Goal: Information Seeking & Learning: Learn about a topic

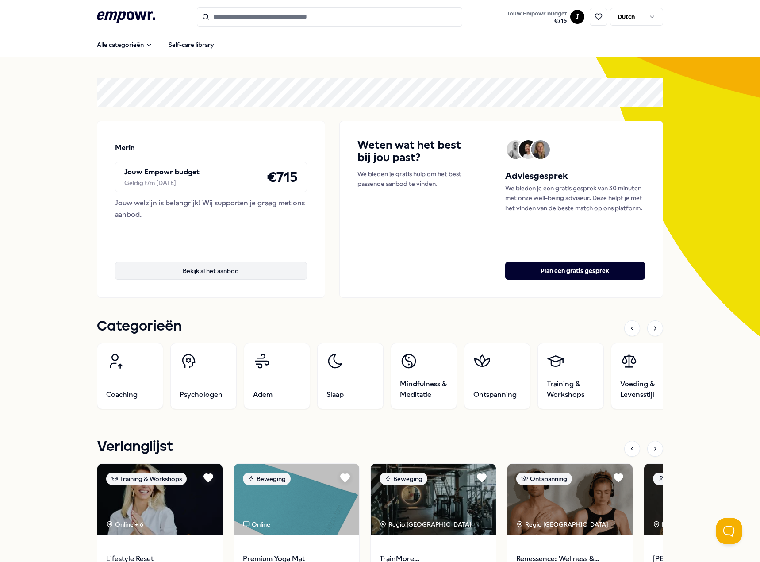
click at [231, 266] on button "Bekijk al het aanbod" at bounding box center [211, 271] width 192 height 18
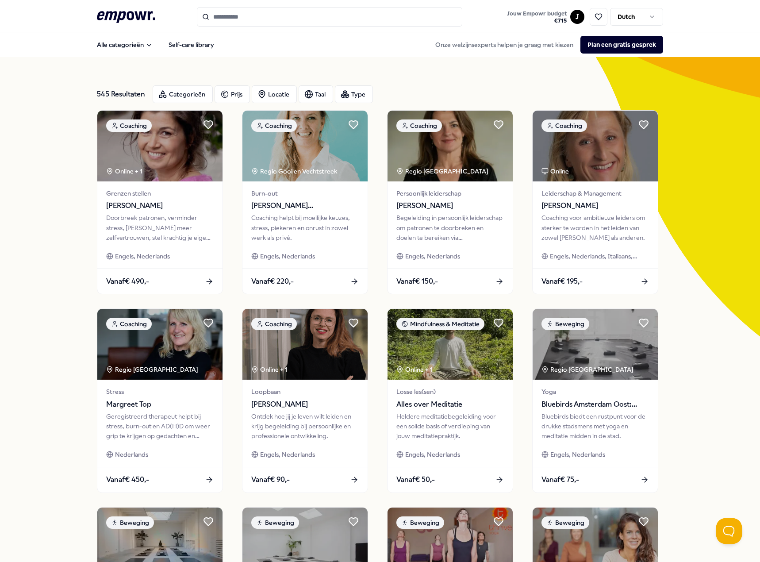
click at [331, 14] on input "Search for products, categories or subcategories" at bounding box center [330, 16] width 266 height 19
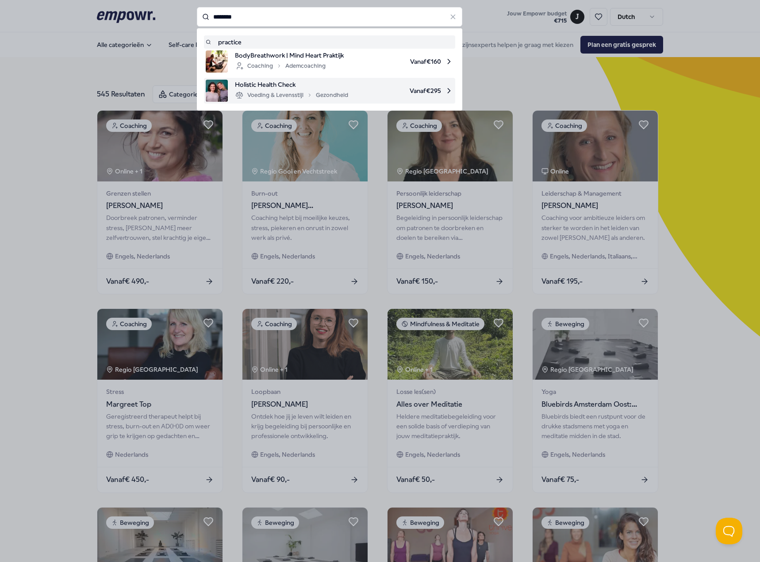
click at [317, 91] on div "Voeding & Levensstijl Gezondheid" at bounding box center [291, 95] width 113 height 11
type input "********"
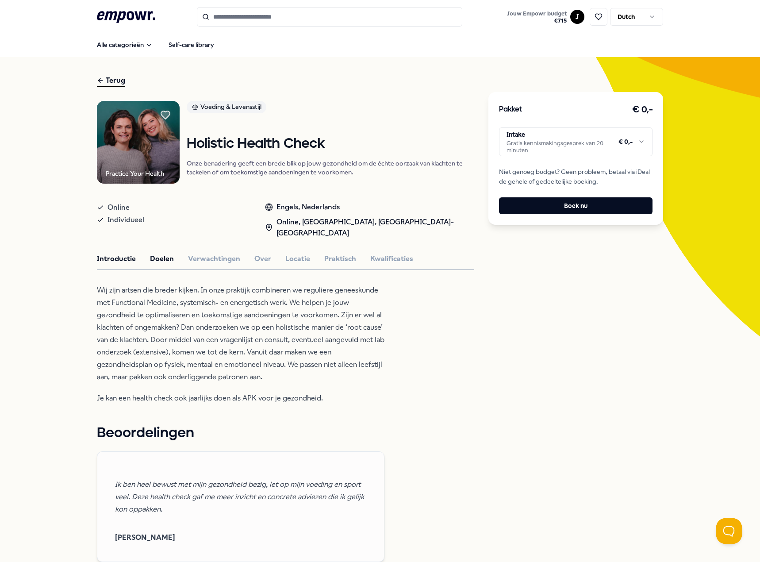
click at [169, 259] on button "Doelen" at bounding box center [162, 259] width 24 height 12
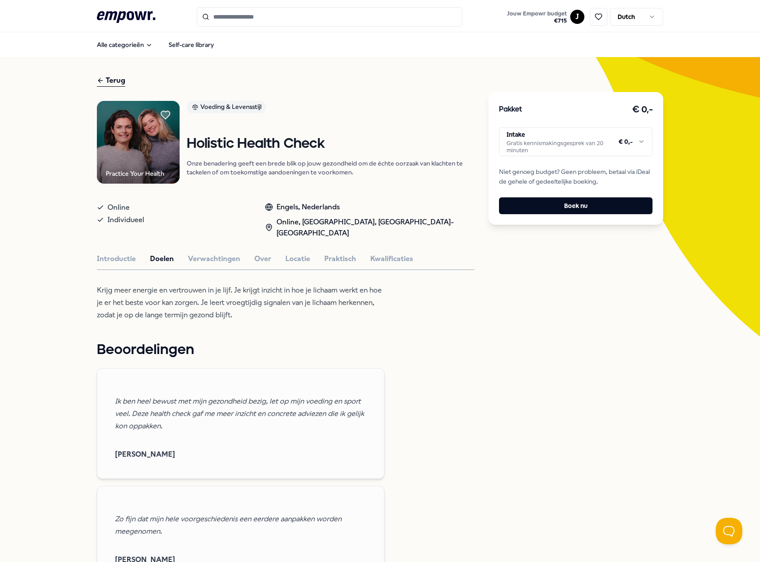
click at [193, 266] on div "Practice Your Health Voeding & Levensstijl Holistic Health Check Onze benaderin…" at bounding box center [286, 513] width 378 height 824
click at [203, 262] on button "Verwachtingen" at bounding box center [214, 259] width 52 height 12
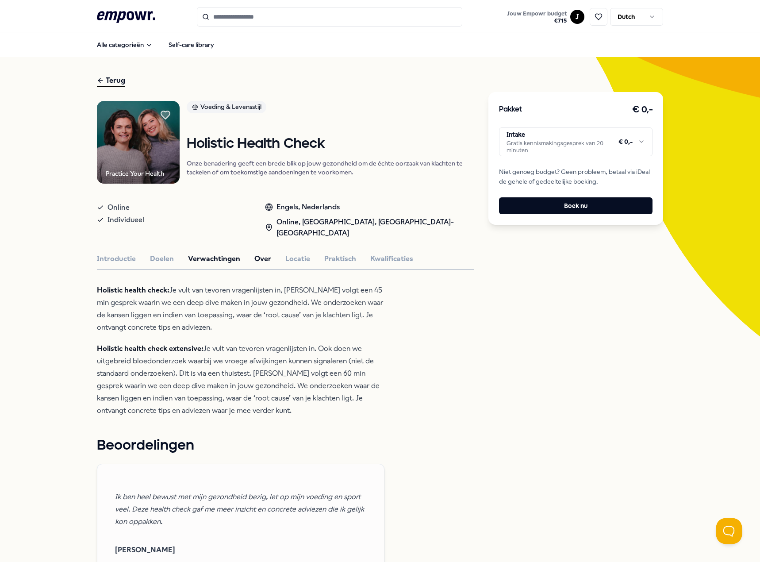
click at [257, 260] on button "Over" at bounding box center [262, 259] width 17 height 12
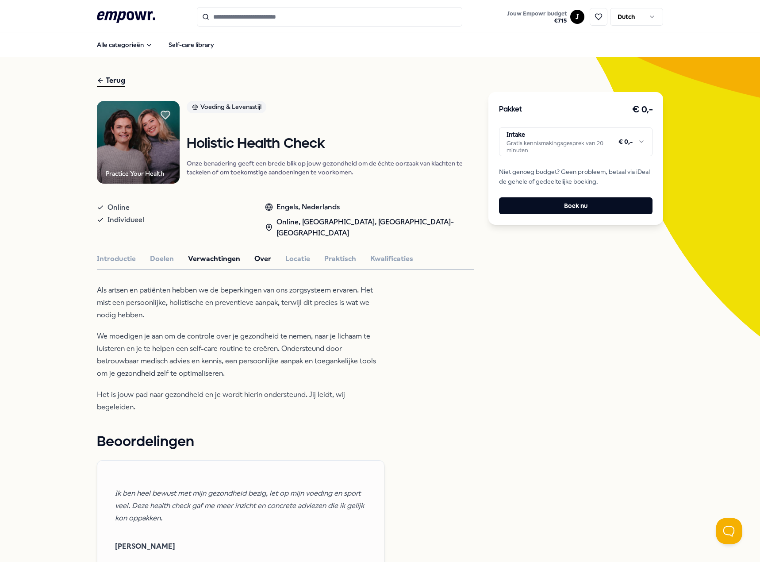
click at [218, 258] on button "Verwachtingen" at bounding box center [214, 259] width 52 height 12
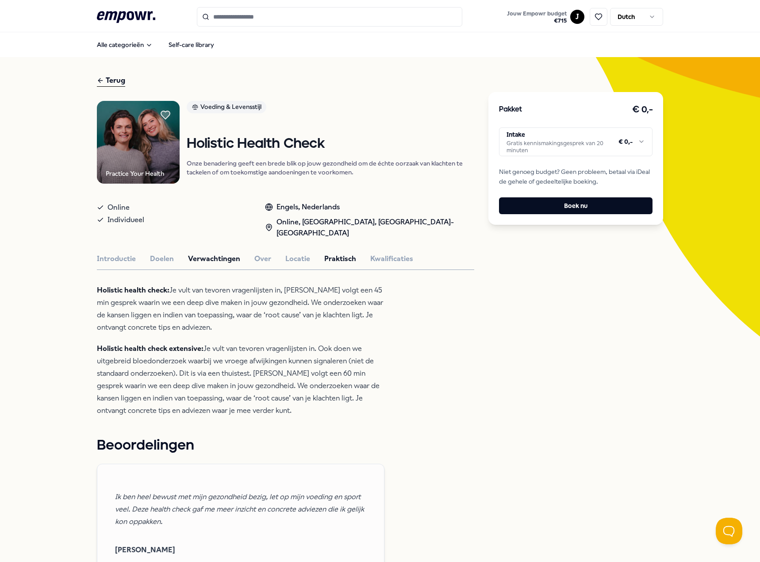
click at [345, 261] on button "Praktisch" at bounding box center [340, 259] width 32 height 12
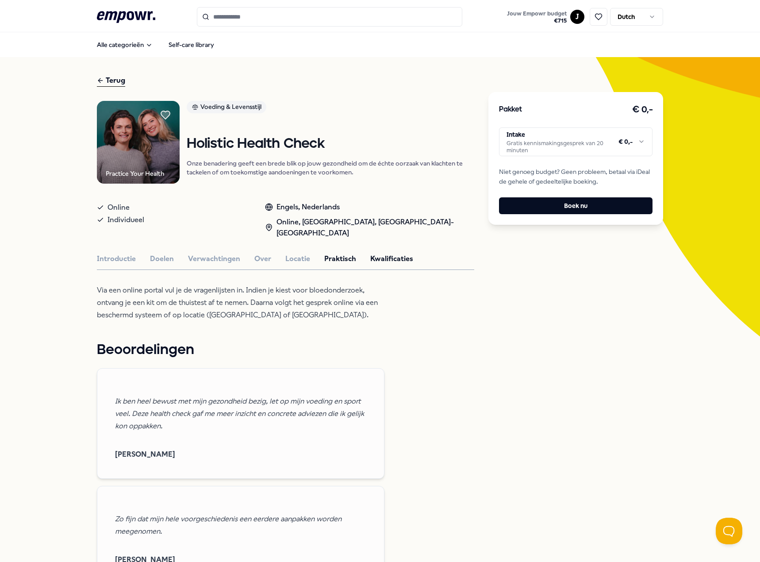
click at [371, 258] on button "Kwalificaties" at bounding box center [391, 259] width 43 height 12
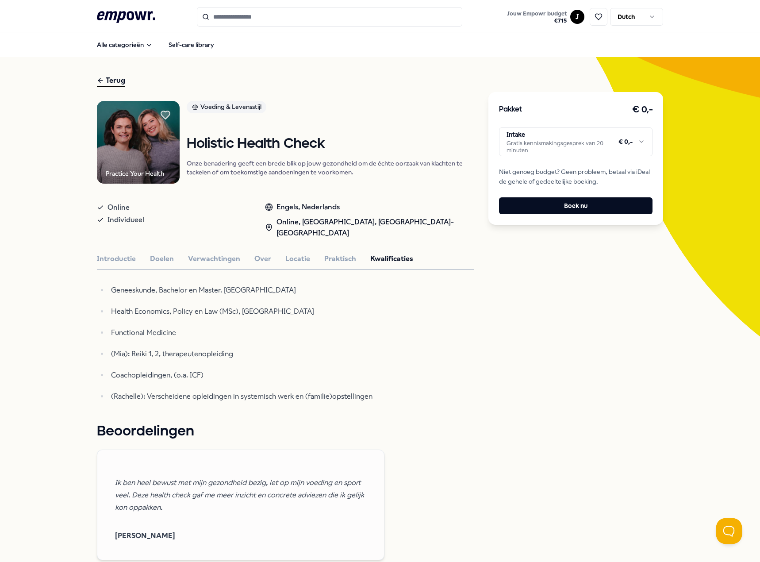
click at [337, 265] on div "Practice Your Health Voeding & Levensstijl Holistic Health Check Onze benaderin…" at bounding box center [286, 553] width 378 height 905
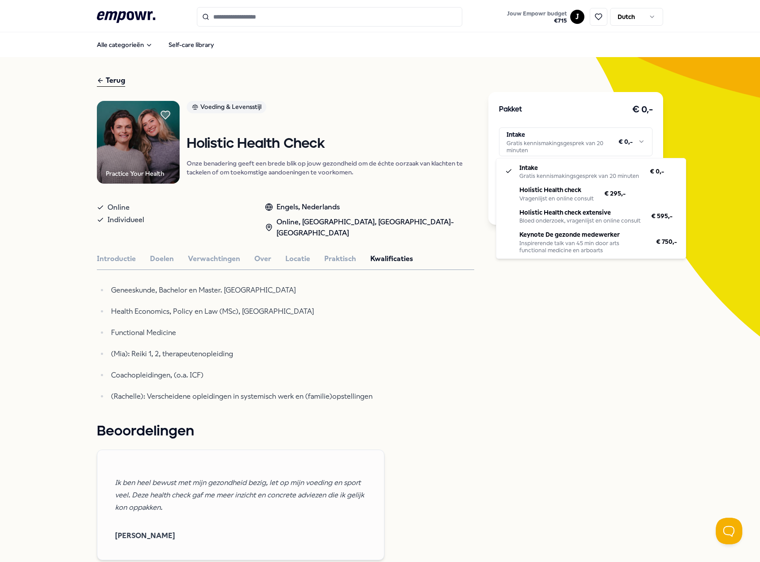
click at [583, 136] on html ".empowr-logo_svg__cls-1{fill:#03032f} Jouw Empowr budget € 715 J Dutch Alle cat…" at bounding box center [380, 281] width 760 height 562
click at [118, 8] on html ".empowr-logo_svg__cls-1{fill:#03032f} Jouw Empowr budget € 715 J Dutch Alle cat…" at bounding box center [380, 281] width 760 height 562
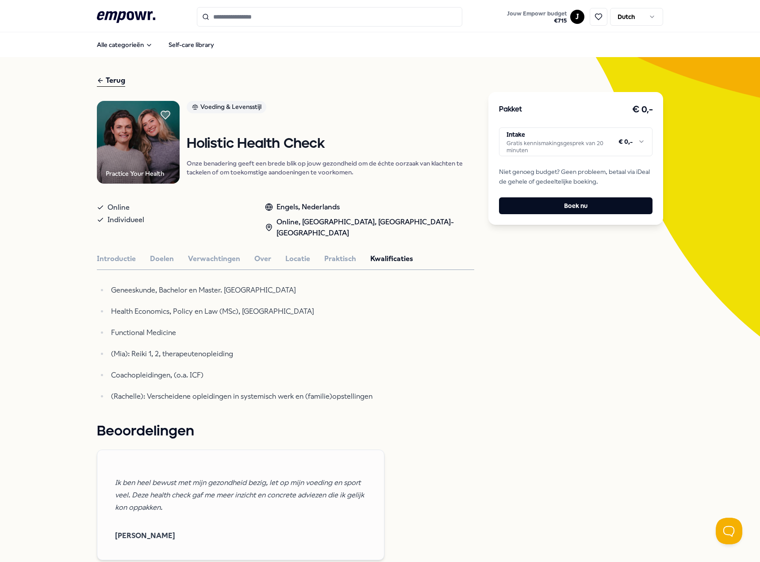
click at [120, 12] on icon at bounding box center [126, 17] width 58 height 12
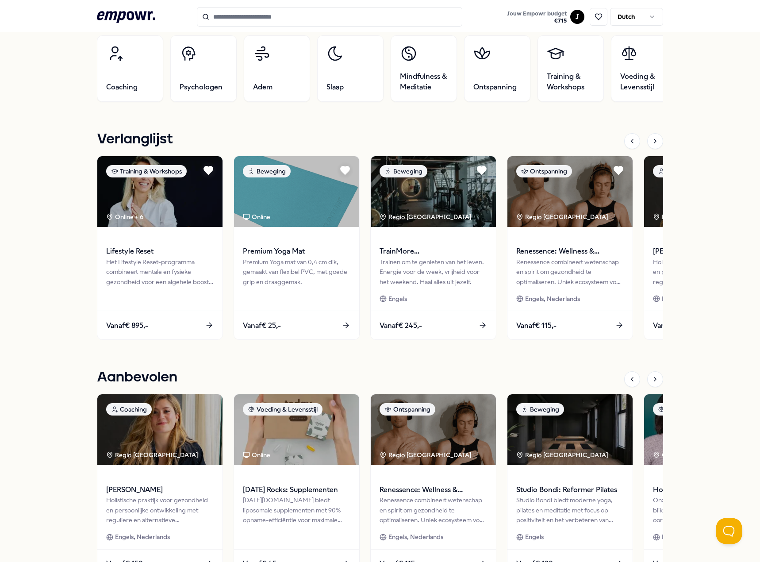
scroll to position [310, 0]
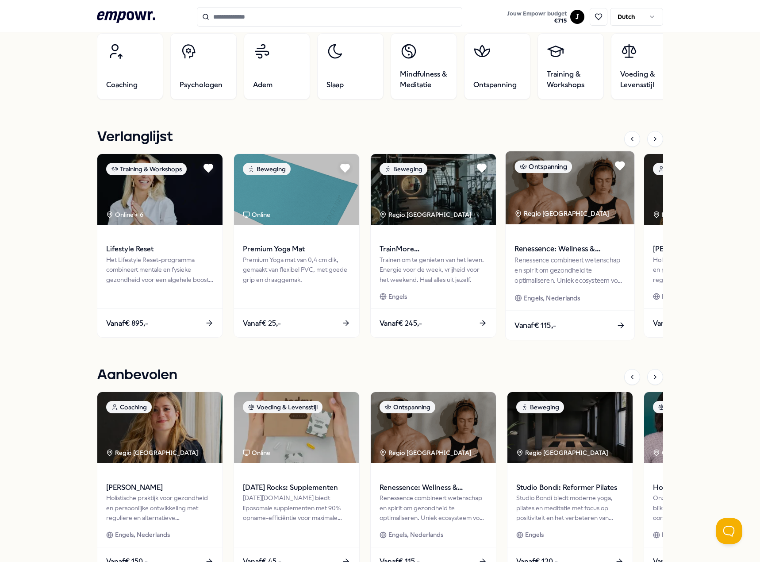
click at [580, 292] on div "Renessence: Wellness & Mindfulness Renessence combineert wetenschap en spirit o…" at bounding box center [570, 267] width 129 height 86
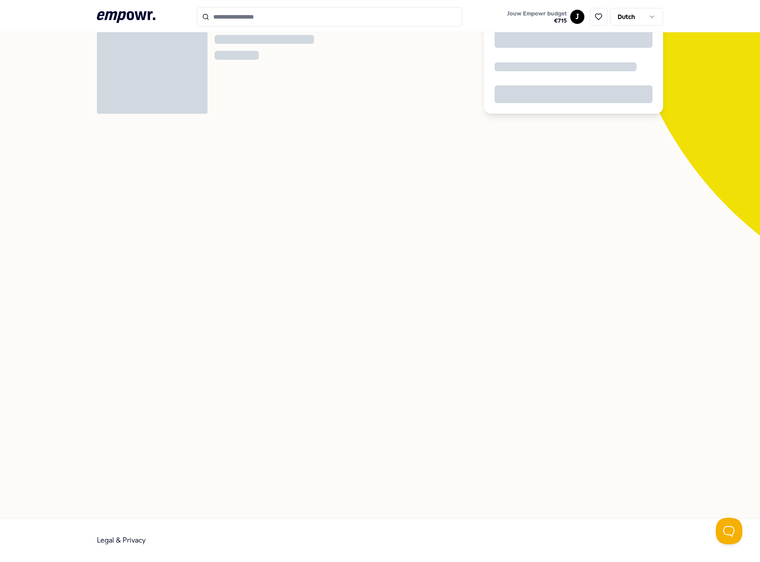
scroll to position [57, 0]
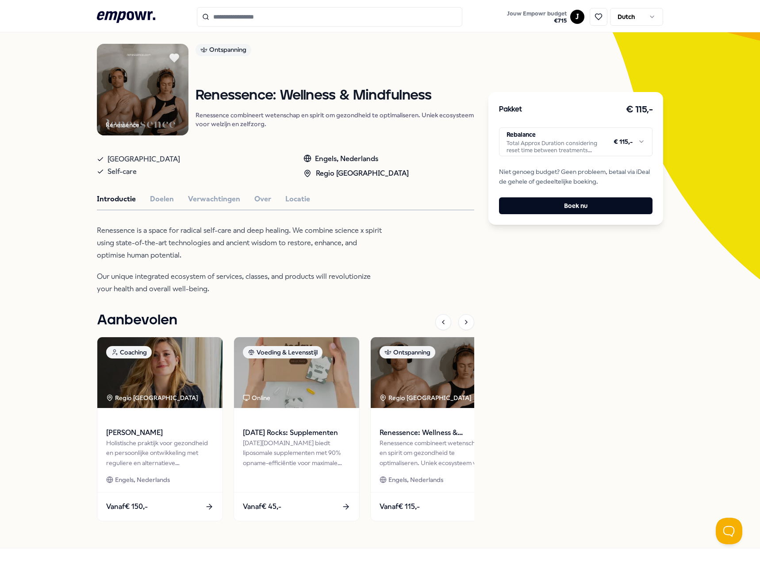
click at [147, 16] on icon ".empowr-logo_svg__cls-1{fill:#03032f}" at bounding box center [126, 17] width 58 height 16
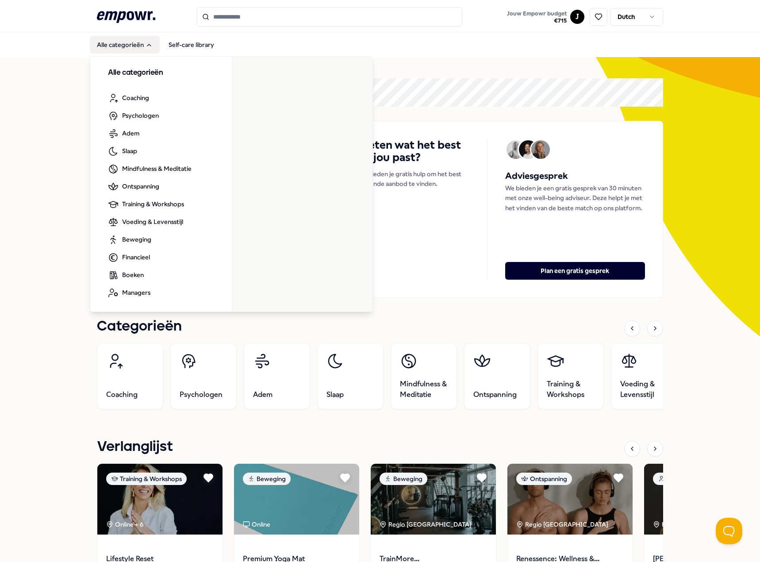
click at [145, 73] on h3 "Alle categorieën" at bounding box center [161, 73] width 106 height 12
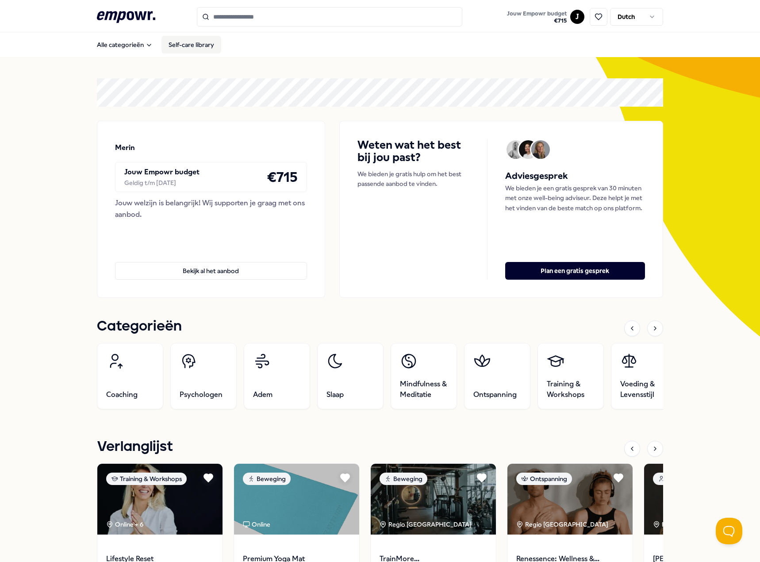
click at [173, 46] on link "Self-care library" at bounding box center [192, 45] width 60 height 18
click at [264, 21] on input "Search for products, categories or subcategories" at bounding box center [330, 16] width 266 height 19
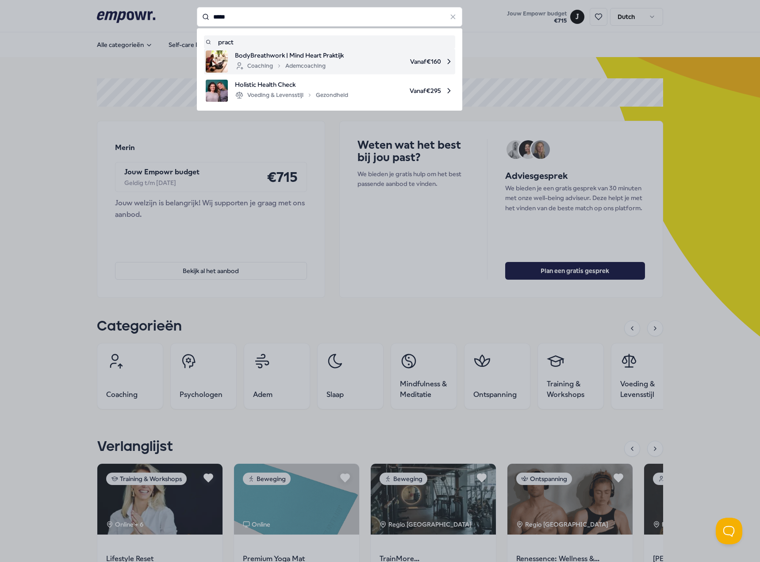
click at [339, 62] on div "Coaching Ademcoaching" at bounding box center [289, 66] width 109 height 11
type input "*****"
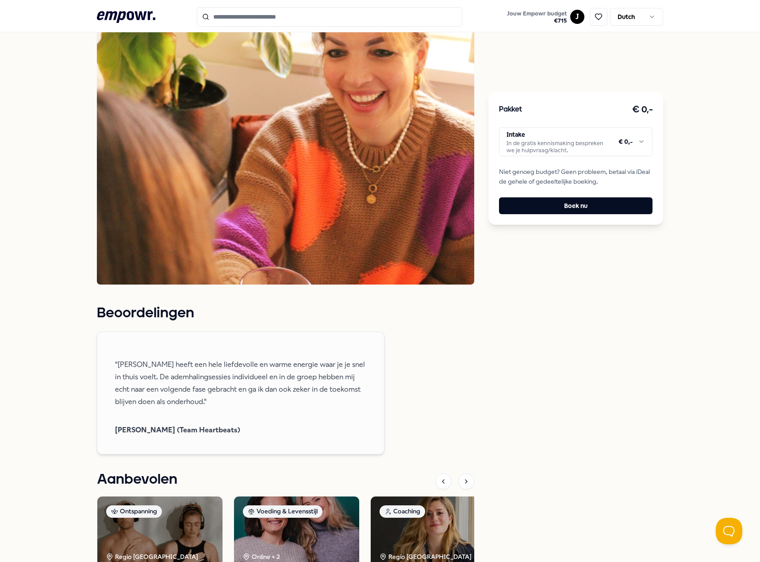
scroll to position [575, 0]
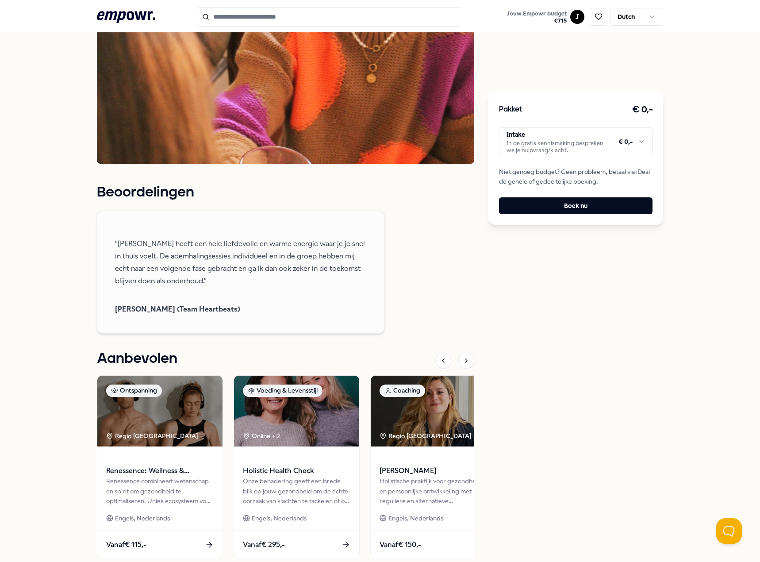
click at [257, 15] on input "Search for products, categories or subcategories" at bounding box center [330, 16] width 266 height 19
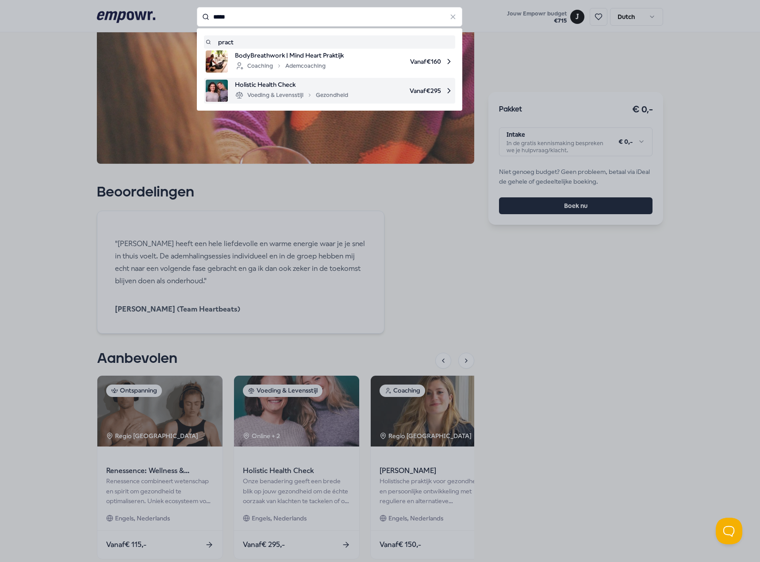
click at [314, 83] on span "Holistic Health Check" at bounding box center [291, 85] width 113 height 10
type input "*****"
